Goal: Check status

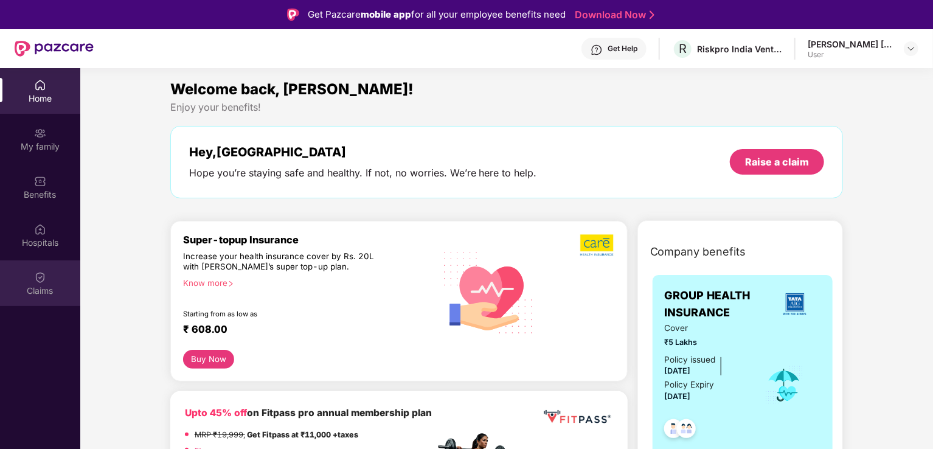
click at [41, 289] on div "Claims" at bounding box center [40, 291] width 80 height 12
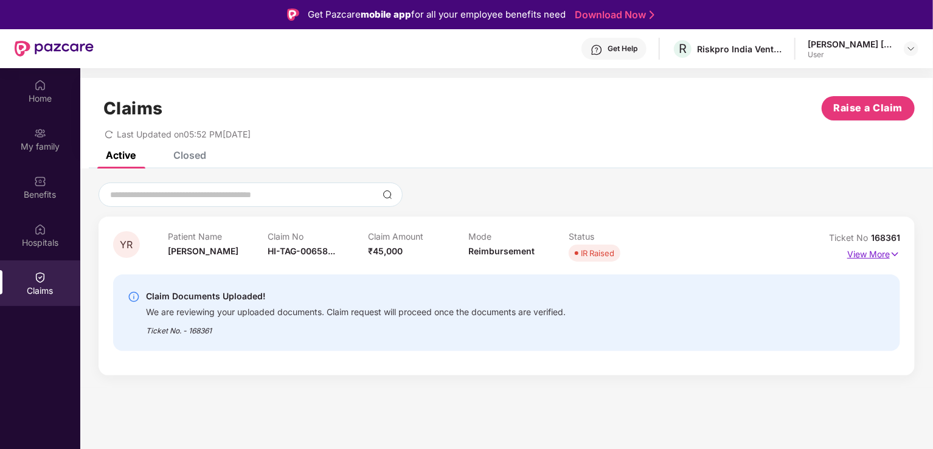
click at [892, 254] on img at bounding box center [895, 254] width 10 height 13
